Goal: Entertainment & Leisure: Browse casually

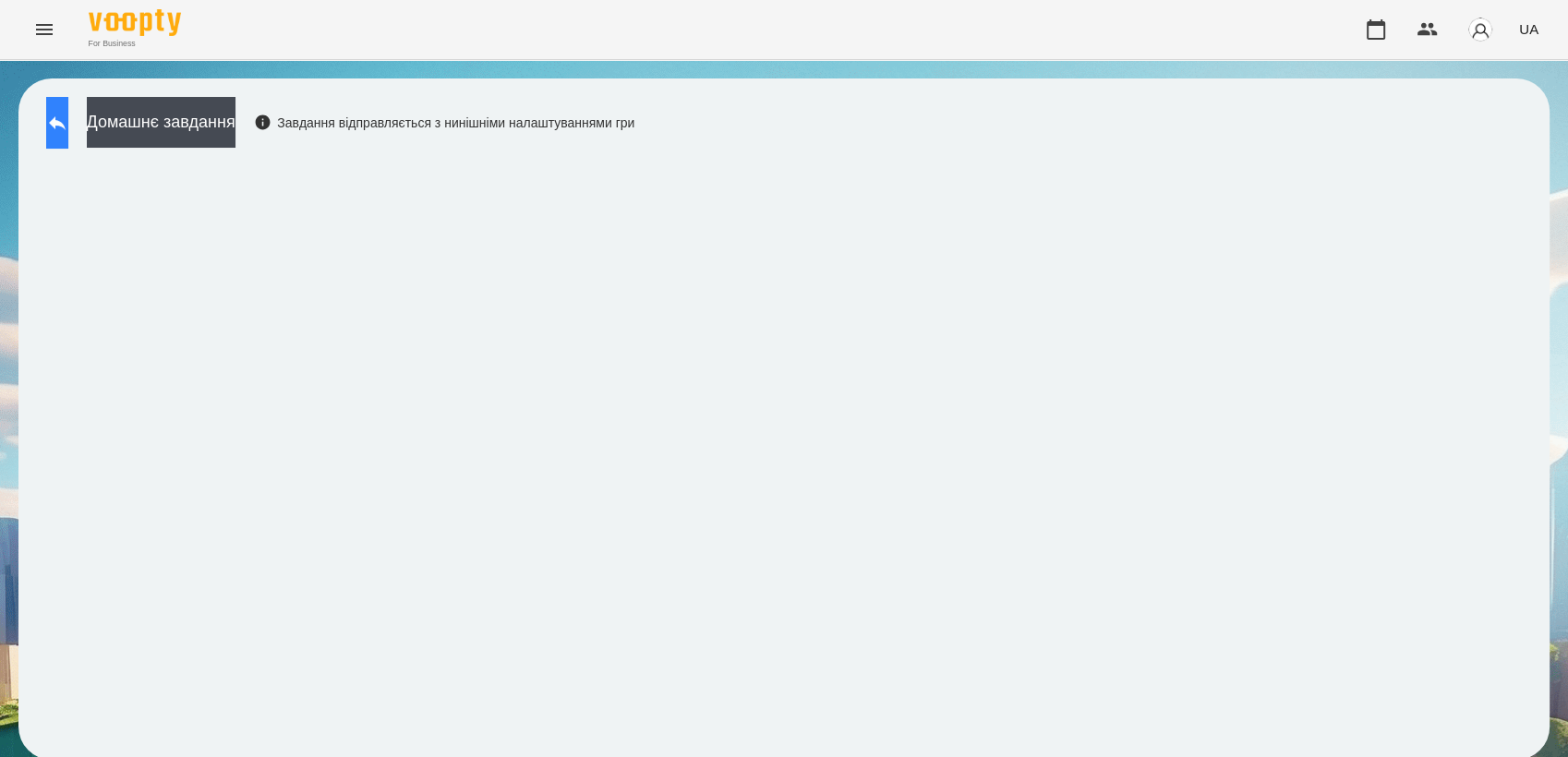
click at [61, 129] on button at bounding box center [56, 123] width 22 height 51
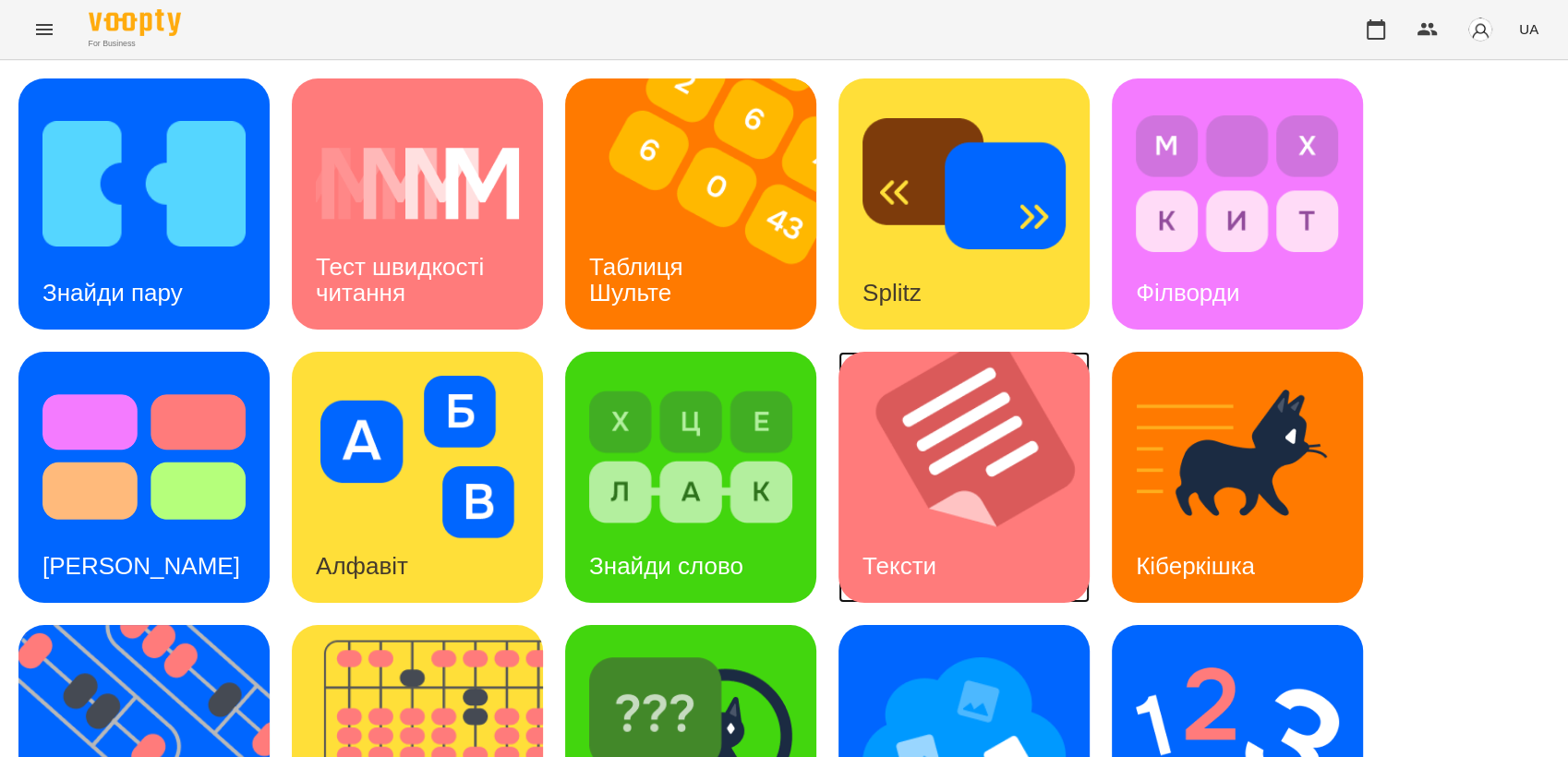
click at [918, 387] on img at bounding box center [976, 477] width 274 height 251
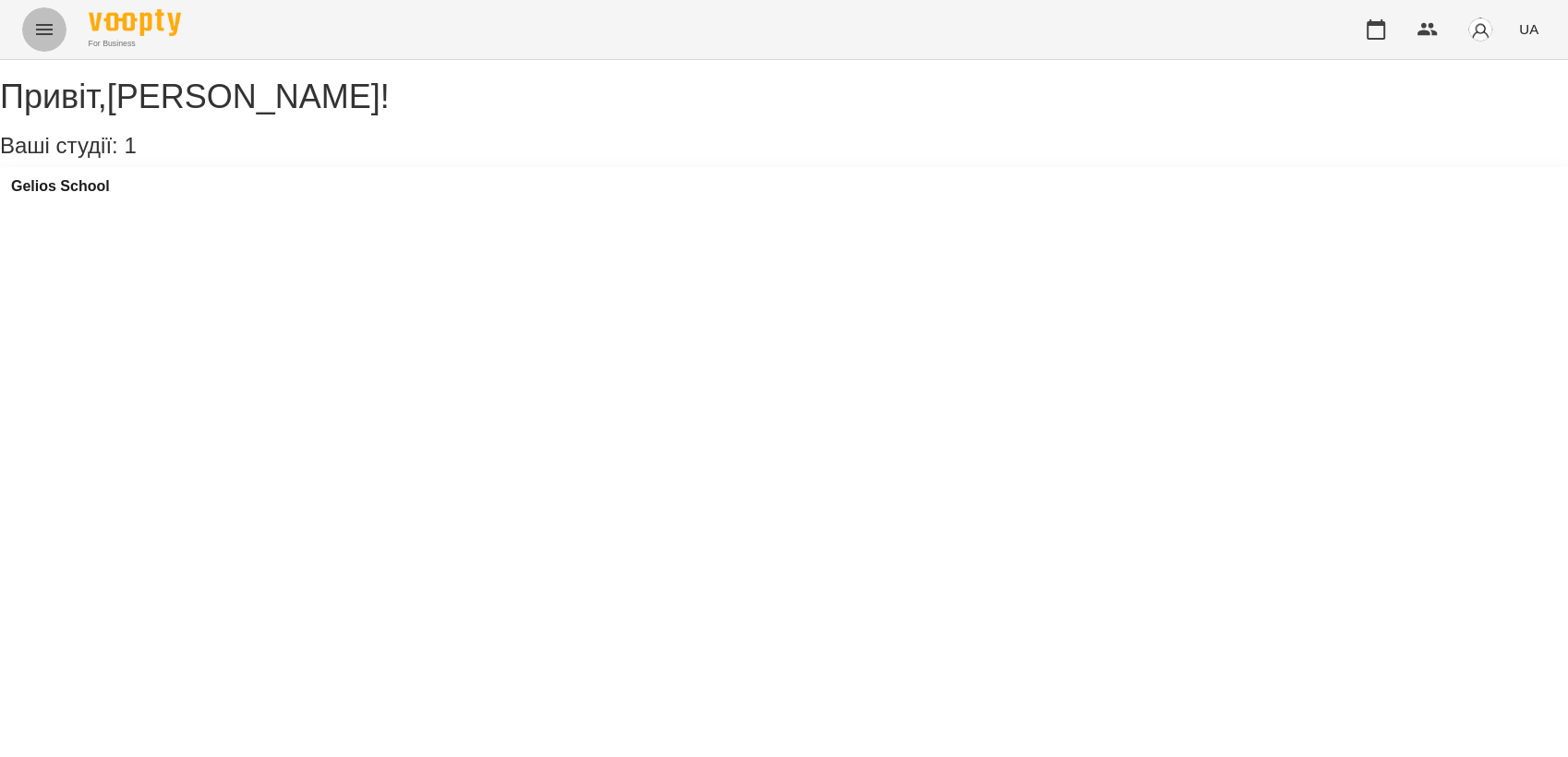
click at [37, 31] on icon "Menu" at bounding box center [44, 29] width 22 height 22
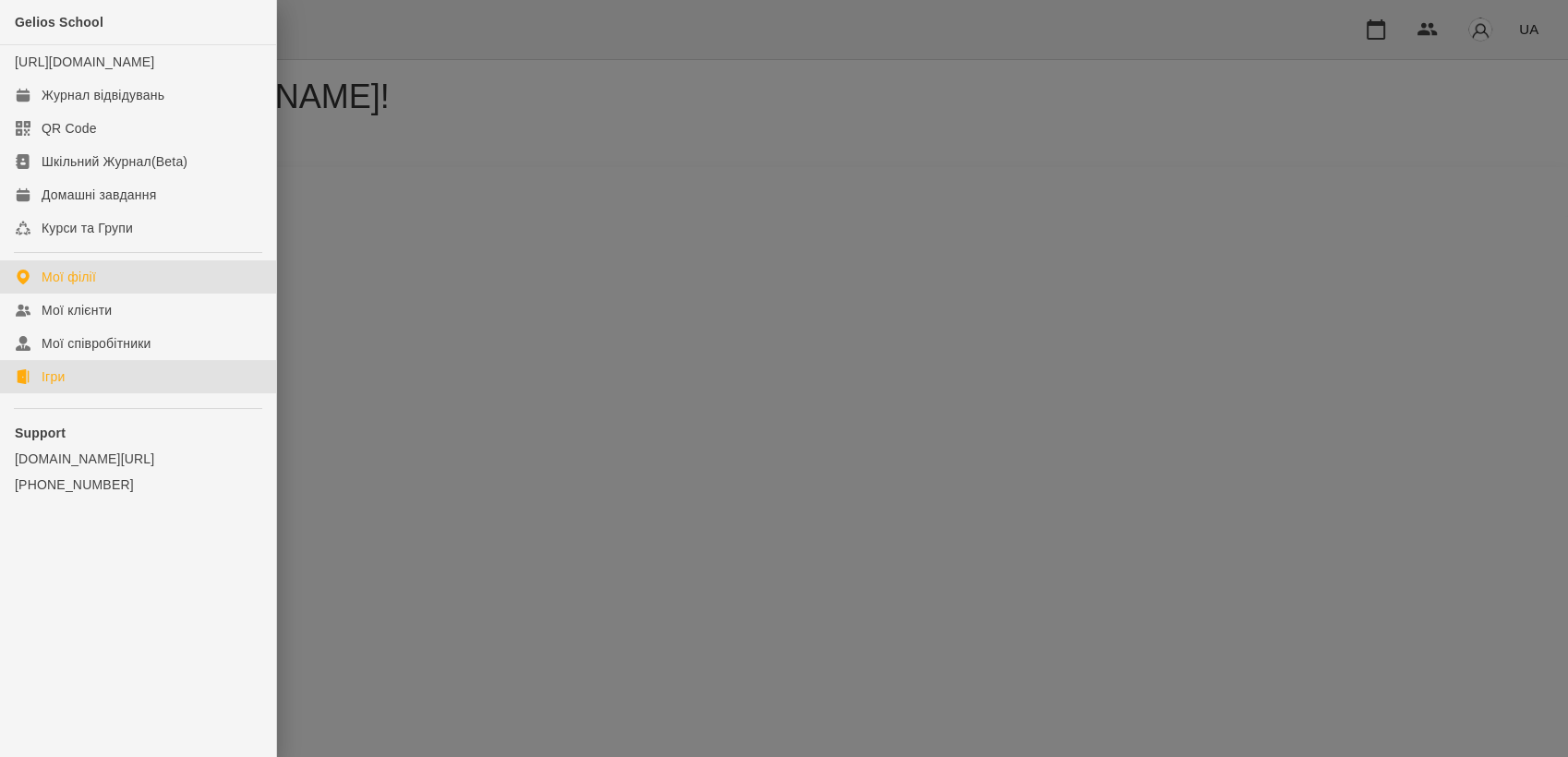
click at [114, 393] on link "Ігри" at bounding box center [138, 376] width 276 height 33
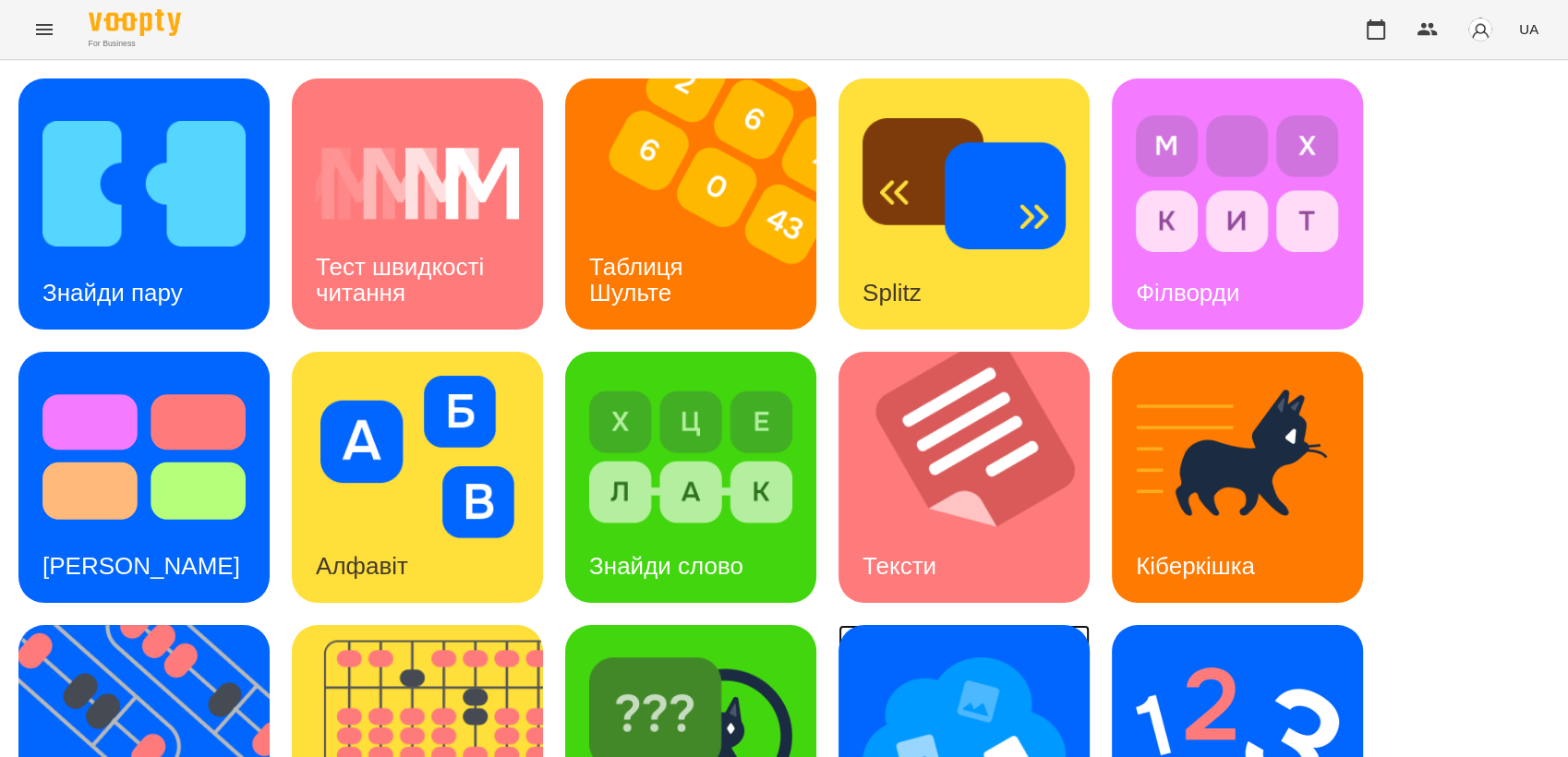
click at [1021, 676] on img at bounding box center [963, 730] width 203 height 163
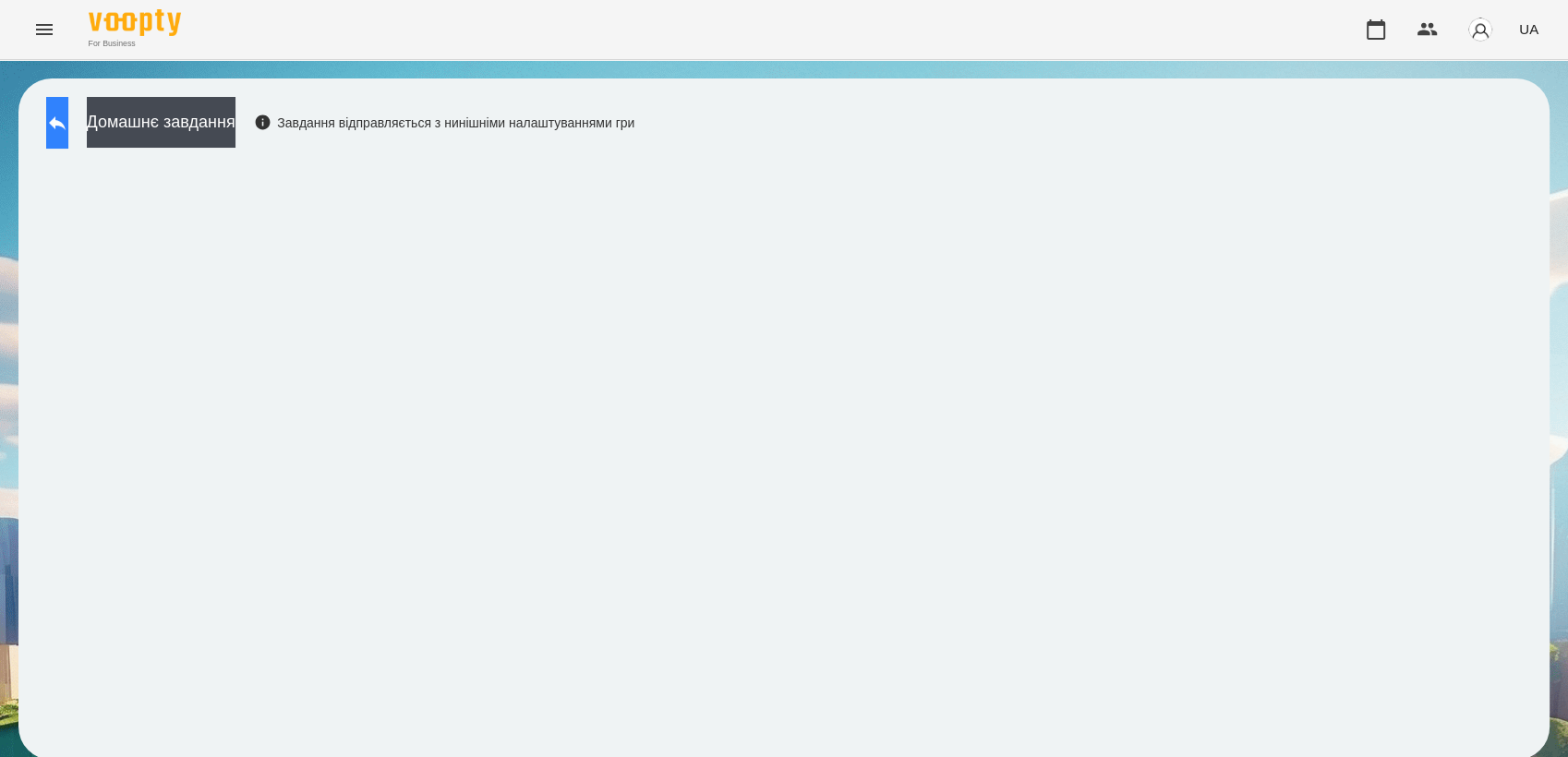
click at [69, 129] on icon at bounding box center [56, 122] width 22 height 22
